Goal: Task Accomplishment & Management: Manage account settings

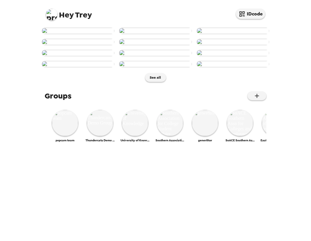
scroll to position [247, 0]
click at [109, 136] on img at bounding box center [100, 123] width 26 height 26
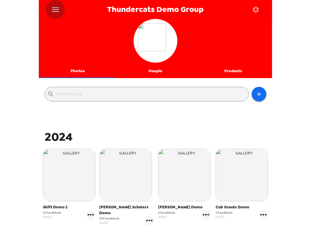
click at [55, 9] on icon "menu" at bounding box center [55, 9] width 7 height 5
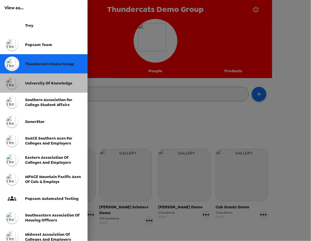
click at [50, 82] on span "University of Knowledge" at bounding box center [48, 83] width 47 height 5
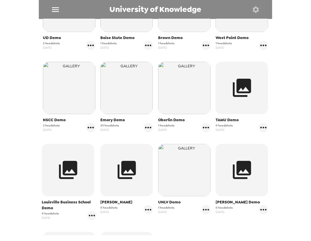
scroll to position [159, 0]
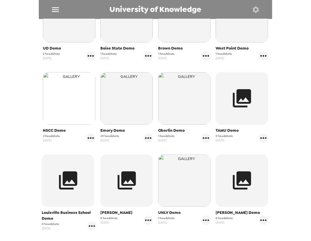
click at [45, 109] on img "button" at bounding box center [69, 98] width 53 height 53
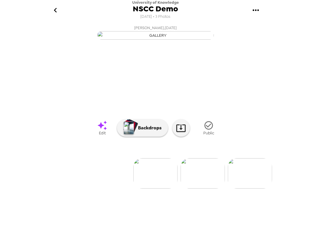
click at [255, 12] on icon "gallery menu" at bounding box center [255, 10] width 9 height 9
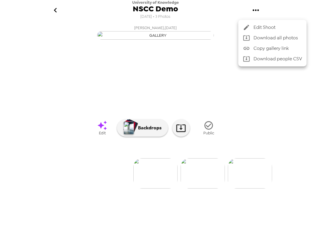
click at [263, 27] on span "Edit Shoot" at bounding box center [278, 27] width 48 height 7
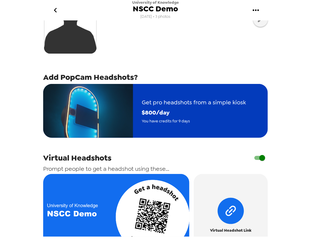
scroll to position [159, 0]
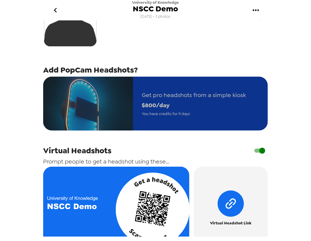
click at [163, 114] on span "You have credits for 9 days" at bounding box center [194, 114] width 104 height 7
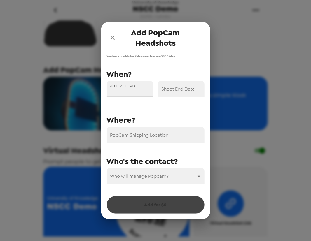
click at [125, 93] on input "Shoot Start Date" at bounding box center [130, 89] width 47 height 16
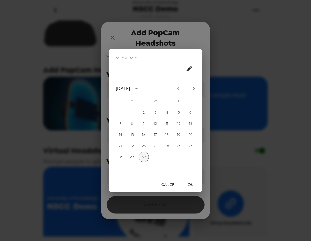
click at [141, 161] on button "30" at bounding box center [144, 157] width 11 height 11
type input "09/30/2025"
click at [189, 185] on button "OK" at bounding box center [190, 184] width 19 height 11
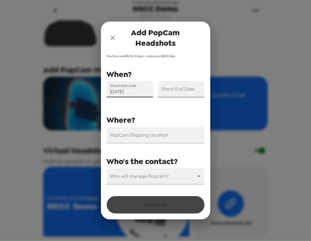
click at [181, 96] on input "Shoot End Date" at bounding box center [181, 89] width 47 height 16
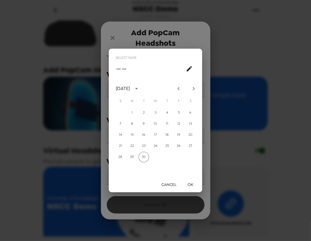
drag, startPoint x: 146, startPoint y: 158, endPoint x: 153, endPoint y: 168, distance: 13.0
click at [146, 160] on button "30" at bounding box center [144, 157] width 11 height 11
type input "09/30/2025"
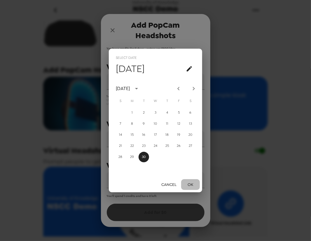
click at [190, 184] on button "OK" at bounding box center [190, 184] width 19 height 11
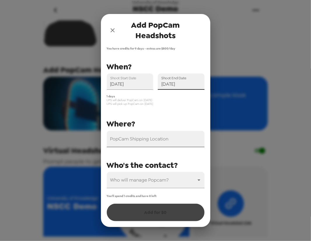
click at [140, 142] on input "PopCam Shipping Location" at bounding box center [156, 139] width 98 height 16
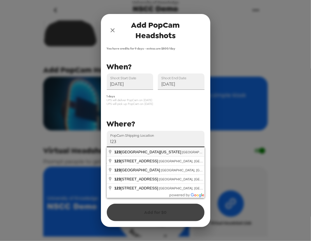
type input "123 West Louisiana Street, Indianapolis, IN, USA"
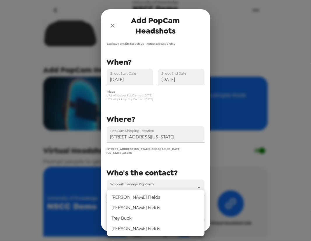
drag, startPoint x: 143, startPoint y: 184, endPoint x: 143, endPoint y: 200, distance: 15.8
click at [143, 185] on body "University of Knowledge NSCC Demo 2/9/24 • 3 photos Upload headshots Backdrop A…" at bounding box center [155, 120] width 311 height 241
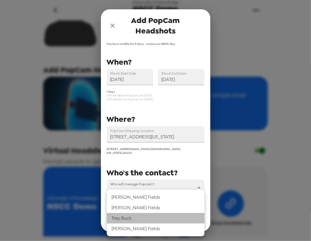
click at [137, 220] on li "Trey Buck" at bounding box center [156, 218] width 98 height 11
type input "31546"
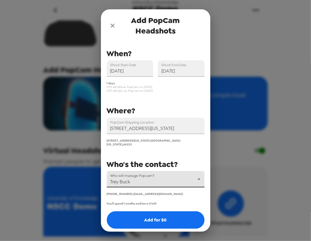
scroll to position [0, 0]
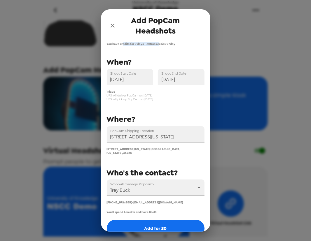
drag, startPoint x: 123, startPoint y: 42, endPoint x: 159, endPoint y: 43, distance: 36.8
click at [159, 43] on span "You have credits for 9 days - extras are $ 800 /day" at bounding box center [156, 44] width 98 height 4
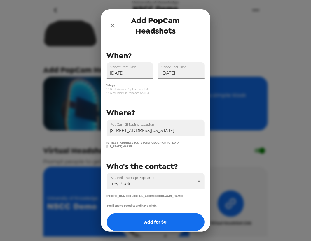
scroll to position [8, 0]
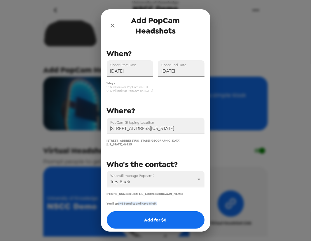
drag, startPoint x: 118, startPoint y: 202, endPoint x: 159, endPoint y: 198, distance: 41.6
click at [159, 198] on div "You have credits for 9 days - extras are $ 800 /day PopCam Shipping Location 12…" at bounding box center [155, 137] width 109 height 190
drag, startPoint x: 164, startPoint y: 194, endPoint x: 165, endPoint y: 197, distance: 3.4
click at [164, 194] on div "You have credits for 9 days - extras are $ 800 /day PopCam Shipping Location 12…" at bounding box center [155, 137] width 109 height 190
click at [164, 221] on button "Add for $ 0" at bounding box center [156, 221] width 98 height 18
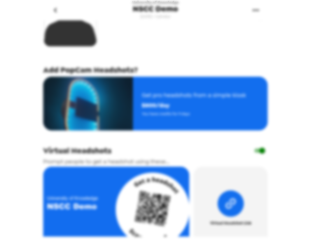
scroll to position [0, 0]
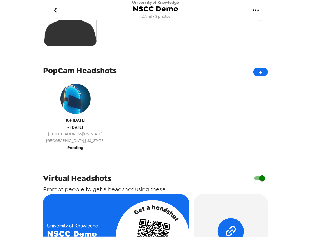
click at [76, 151] on button "Tue 9/30/25 - Tue 9/30/25 123 W Louisiana St Indianapolis , Indiana Pending" at bounding box center [75, 116] width 64 height 76
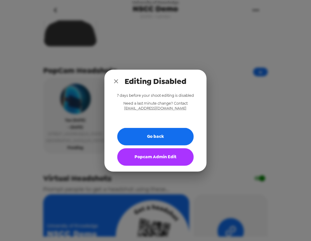
click at [168, 153] on button "Popcam Admin Edit" at bounding box center [155, 158] width 76 height 18
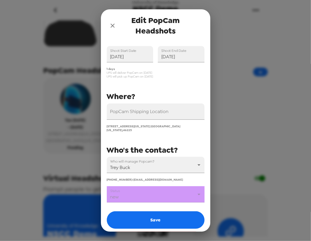
scroll to position [39, 0]
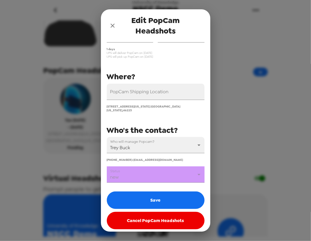
click at [150, 171] on body "University of Knowledge NSCC Demo 2/9/24 • 3 photos Upload headshots Backdrop P…" at bounding box center [155, 120] width 311 height 241
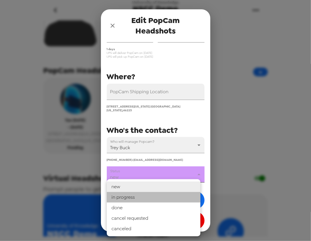
click at [140, 198] on li "in progress" at bounding box center [154, 197] width 94 height 11
type input "in progress"
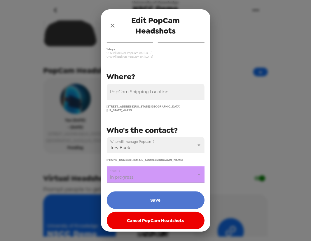
click at [158, 202] on button "Save" at bounding box center [156, 201] width 98 height 18
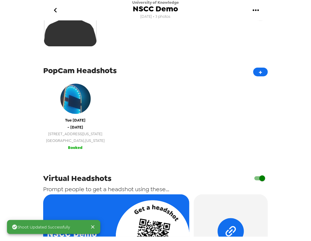
click at [80, 148] on button "Tue 9/30/25 - Tue 9/30/25 123 W Louisiana St Indianapolis , Indiana Booked" at bounding box center [75, 116] width 64 height 76
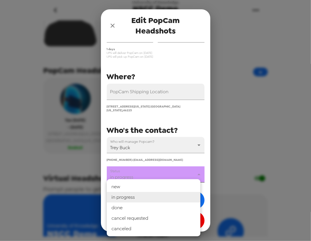
click at [154, 174] on body "University of Knowledge NSCC Demo 2/9/24 • 3 photos Upload headshots Backdrop P…" at bounding box center [155, 120] width 311 height 241
click at [119, 208] on li "done" at bounding box center [154, 208] width 94 height 11
type input "done"
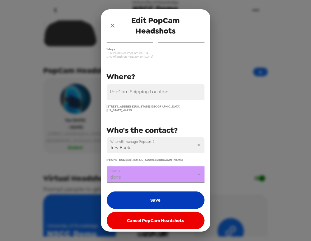
click at [156, 192] on button "Save" at bounding box center [156, 201] width 98 height 18
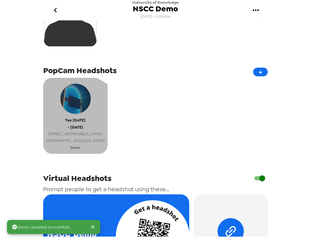
click at [68, 140] on span "Indianapolis , Indiana" at bounding box center [75, 140] width 59 height 7
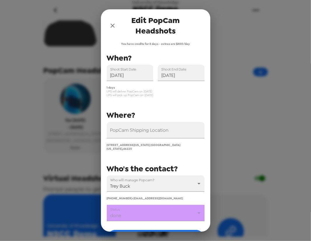
click at [142, 212] on body "University of Knowledge NSCC Demo 2/9/24 • 3 photos Upload headshots Backdrop P…" at bounding box center [155, 120] width 311 height 241
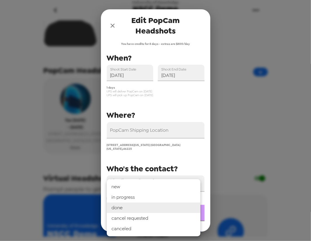
click at [151, 184] on li "new" at bounding box center [154, 187] width 94 height 11
type input "new"
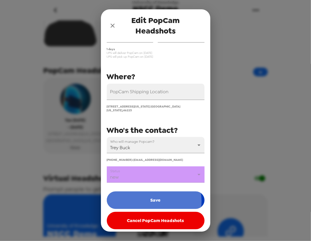
click at [149, 198] on button "Save" at bounding box center [156, 201] width 98 height 18
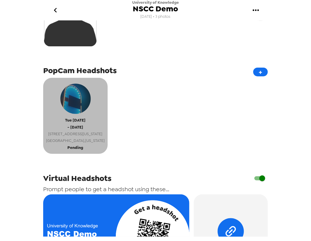
click at [74, 149] on span "Pending" at bounding box center [76, 147] width 16 height 7
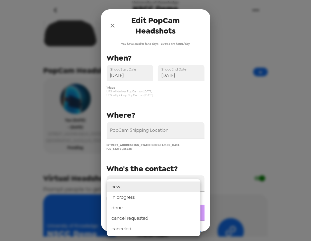
click at [139, 206] on body "University of Knowledge NSCC Demo 2/9/24 • 3 photos Upload headshots Backdrop P…" at bounding box center [155, 120] width 311 height 241
click at [148, 202] on li "in progress" at bounding box center [154, 197] width 94 height 11
type input "in progress"
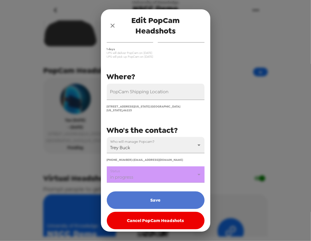
click at [161, 197] on button "Save" at bounding box center [156, 201] width 98 height 18
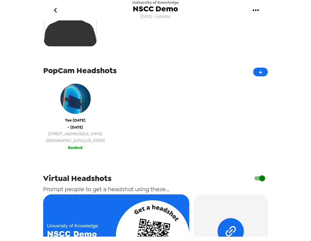
click at [75, 147] on span "Booked" at bounding box center [75, 147] width 15 height 7
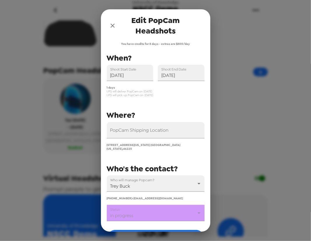
click at [151, 215] on body "University of Knowledge NSCC Demo 2/9/24 • 3 photos Upload headshots Backdrop P…" at bounding box center [155, 120] width 311 height 241
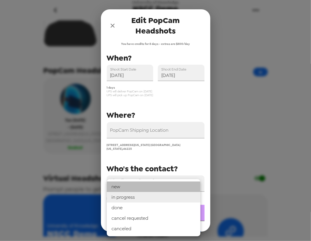
click at [140, 188] on li "new" at bounding box center [154, 187] width 94 height 11
type input "new"
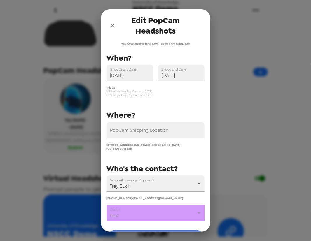
click at [147, 231] on button "Save" at bounding box center [156, 239] width 98 height 18
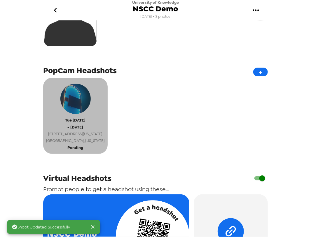
click at [80, 143] on span "Indianapolis , Indiana" at bounding box center [75, 140] width 59 height 7
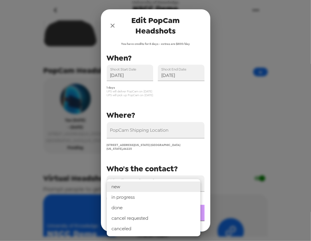
drag, startPoint x: 138, startPoint y: 208, endPoint x: 139, endPoint y: 216, distance: 7.6
click at [138, 209] on body "University of Knowledge NSCC Demo 2/9/24 • 3 photos Upload headshots Backdrop P…" at bounding box center [155, 120] width 311 height 241
click at [135, 198] on li "in progress" at bounding box center [154, 197] width 94 height 11
type input "in progress"
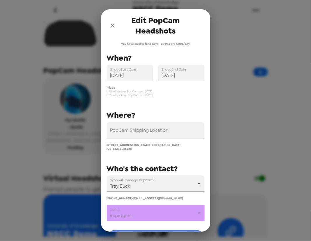
click at [152, 230] on button "Save" at bounding box center [156, 239] width 98 height 18
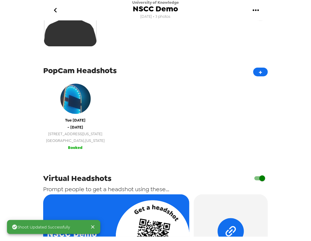
click at [87, 143] on span "Indianapolis , Indiana" at bounding box center [75, 140] width 59 height 7
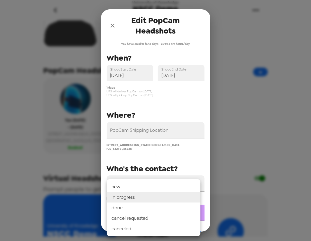
click at [139, 214] on body "University of Knowledge NSCC Demo 2/9/24 • 3 photos Upload headshots Backdrop P…" at bounding box center [155, 120] width 311 height 241
click at [141, 182] on ul "new in progress done cancel requested canceled" at bounding box center [154, 207] width 94 height 57
drag, startPoint x: 142, startPoint y: 188, endPoint x: 139, endPoint y: 202, distance: 14.2
click at [142, 188] on li "new" at bounding box center [154, 187] width 94 height 11
type input "new"
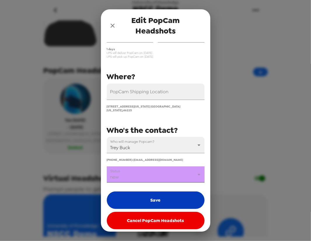
click at [156, 196] on button "Save" at bounding box center [156, 201] width 98 height 18
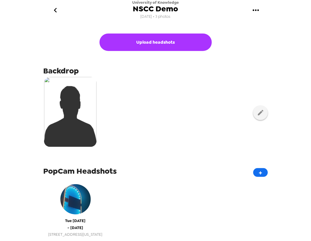
scroll to position [79, 0]
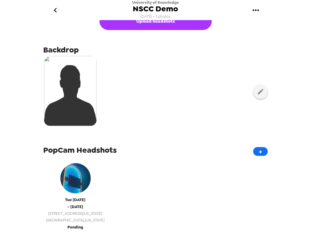
click at [78, 208] on span "- Tue 9/30/25" at bounding box center [76, 207] width 16 height 7
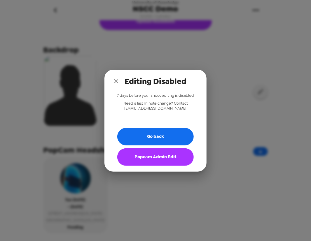
click at [139, 157] on button "Popcam Admin Edit" at bounding box center [155, 158] width 76 height 18
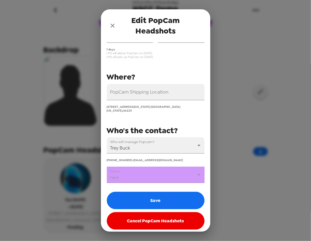
scroll to position [39, 0]
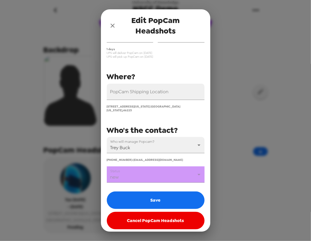
click at [140, 174] on body "University of Knowledge NSCC Demo 2/9/24 • 3 photos Upload headshots Backdrop P…" at bounding box center [155, 120] width 311 height 241
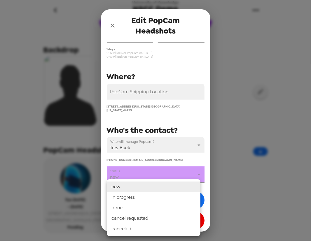
click at [135, 197] on li "in progress" at bounding box center [154, 197] width 94 height 11
type input "in progress"
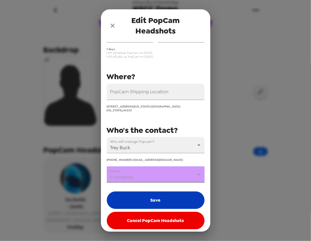
click at [165, 198] on button "Save" at bounding box center [156, 201] width 98 height 18
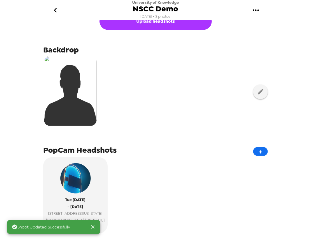
scroll to position [186, 0]
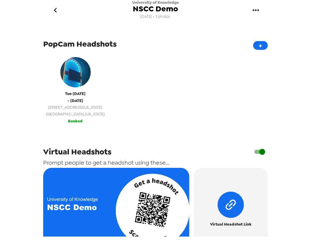
click at [84, 111] on span "Indianapolis , Indiana" at bounding box center [75, 114] width 59 height 7
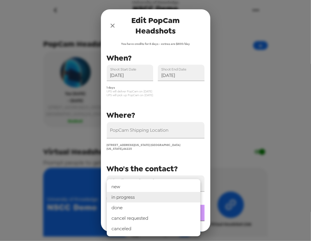
click at [142, 204] on body "University of Knowledge NSCC Demo 2/9/24 • 3 photos Upload headshots Backdrop P…" at bounding box center [155, 120] width 311 height 241
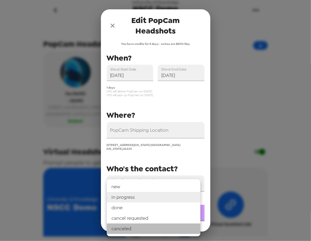
click at [147, 228] on li "canceled" at bounding box center [154, 229] width 94 height 11
type input "canceled"
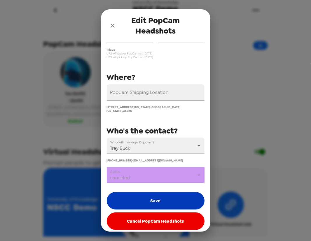
scroll to position [39, 0]
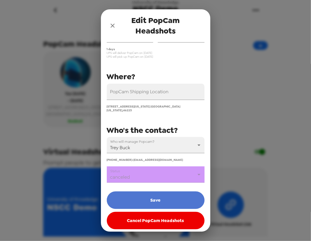
click at [160, 192] on button "Save" at bounding box center [156, 201] width 98 height 18
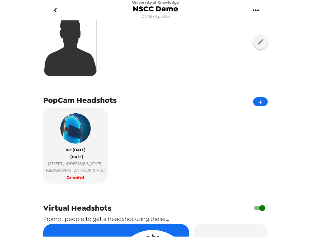
scroll to position [79, 0]
